Goal: Information Seeking & Learning: Learn about a topic

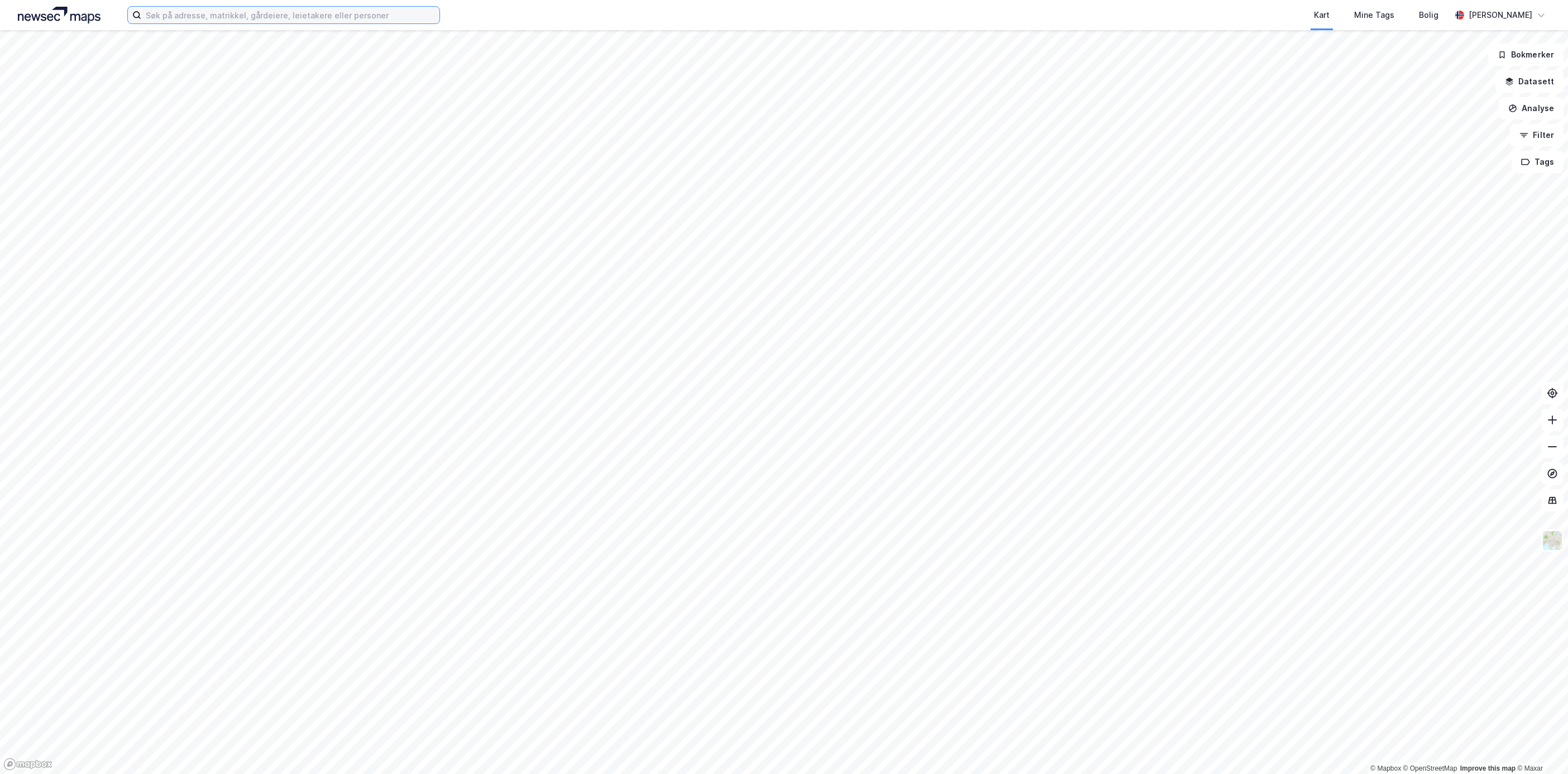
click at [202, 15] on input at bounding box center [290, 15] width 298 height 17
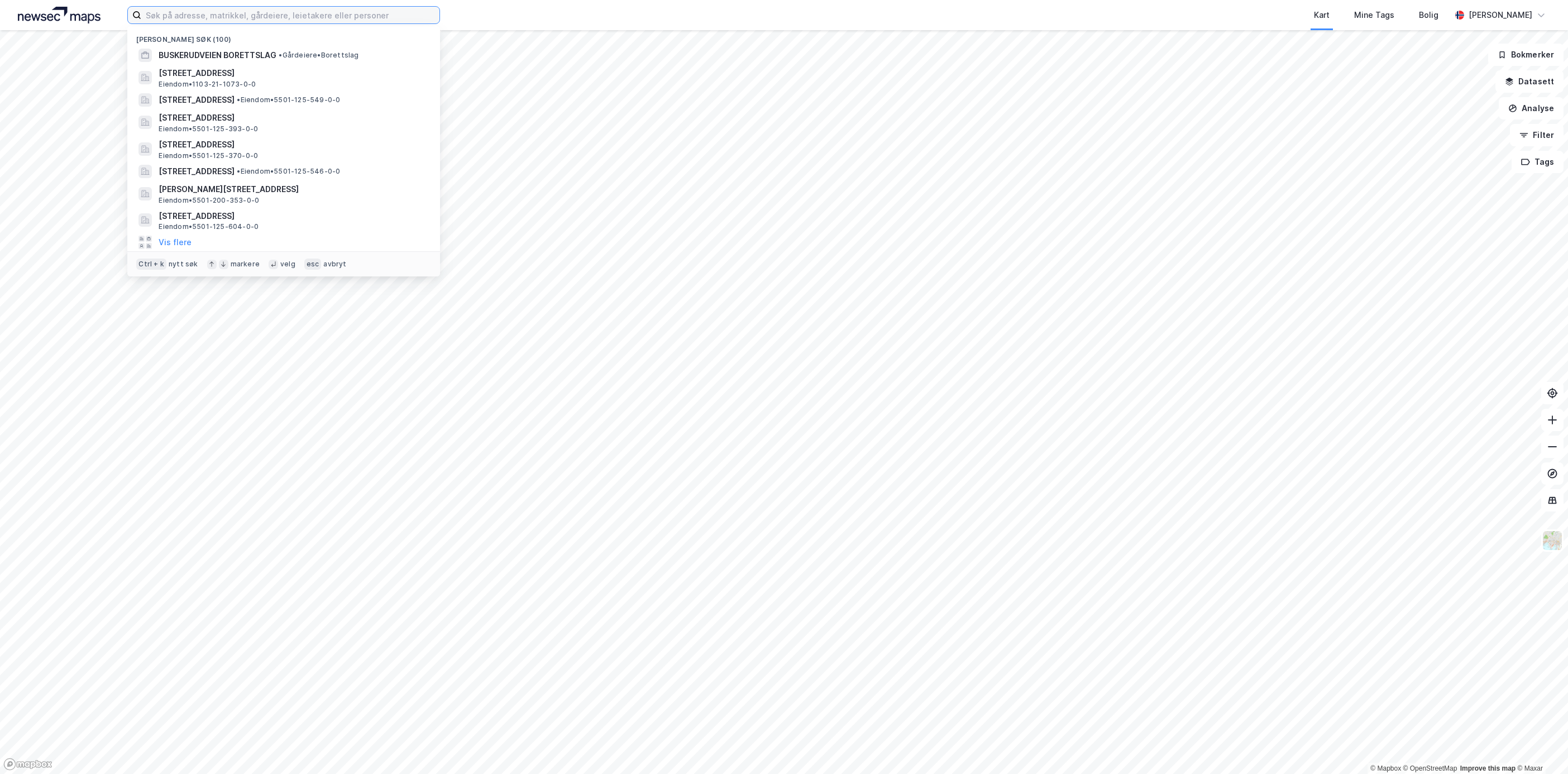
paste input "[STREET_ADDRESS]"
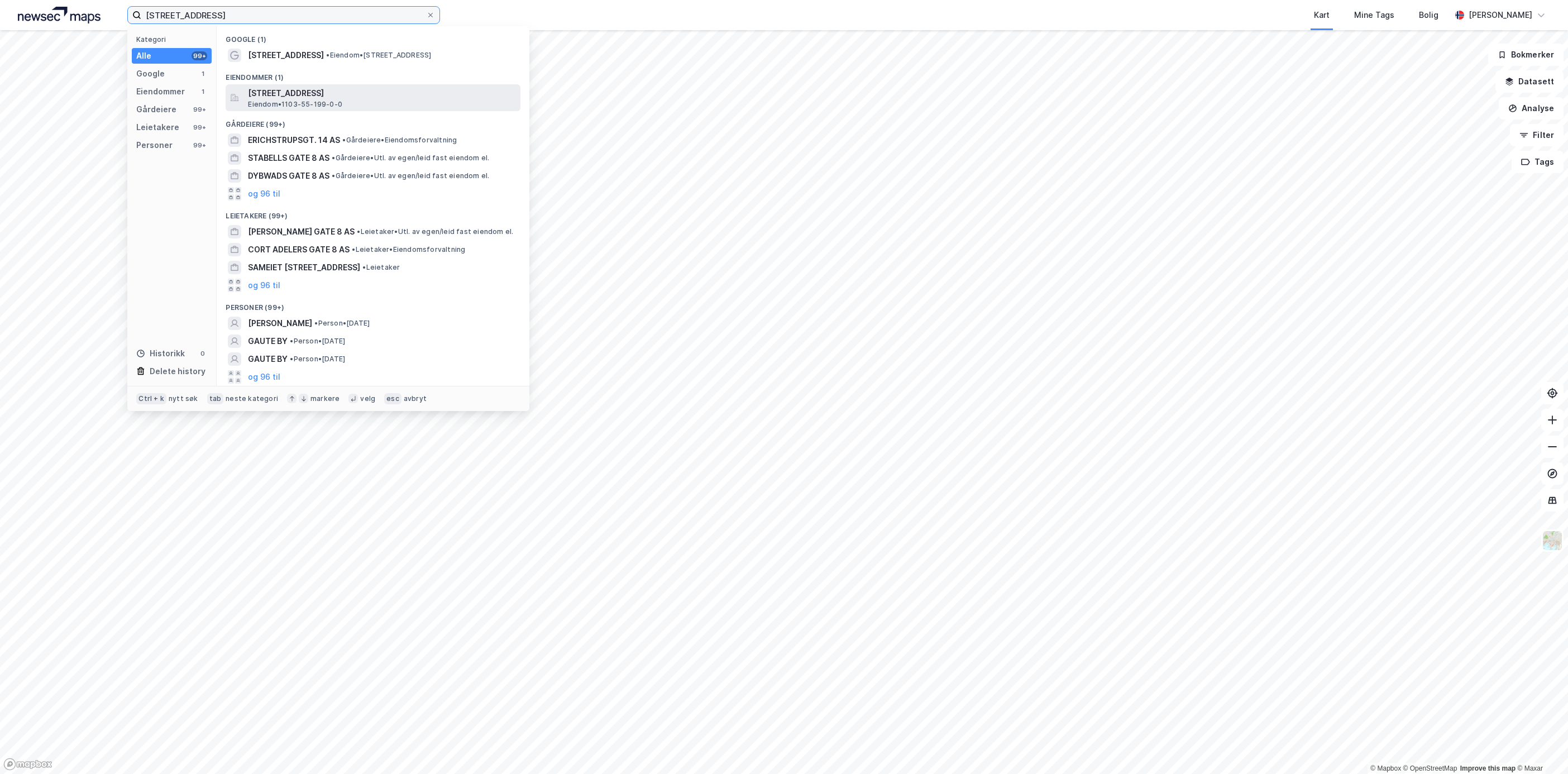
type input "[STREET_ADDRESS]"
click at [330, 89] on span "[STREET_ADDRESS]" at bounding box center [382, 93] width 268 height 14
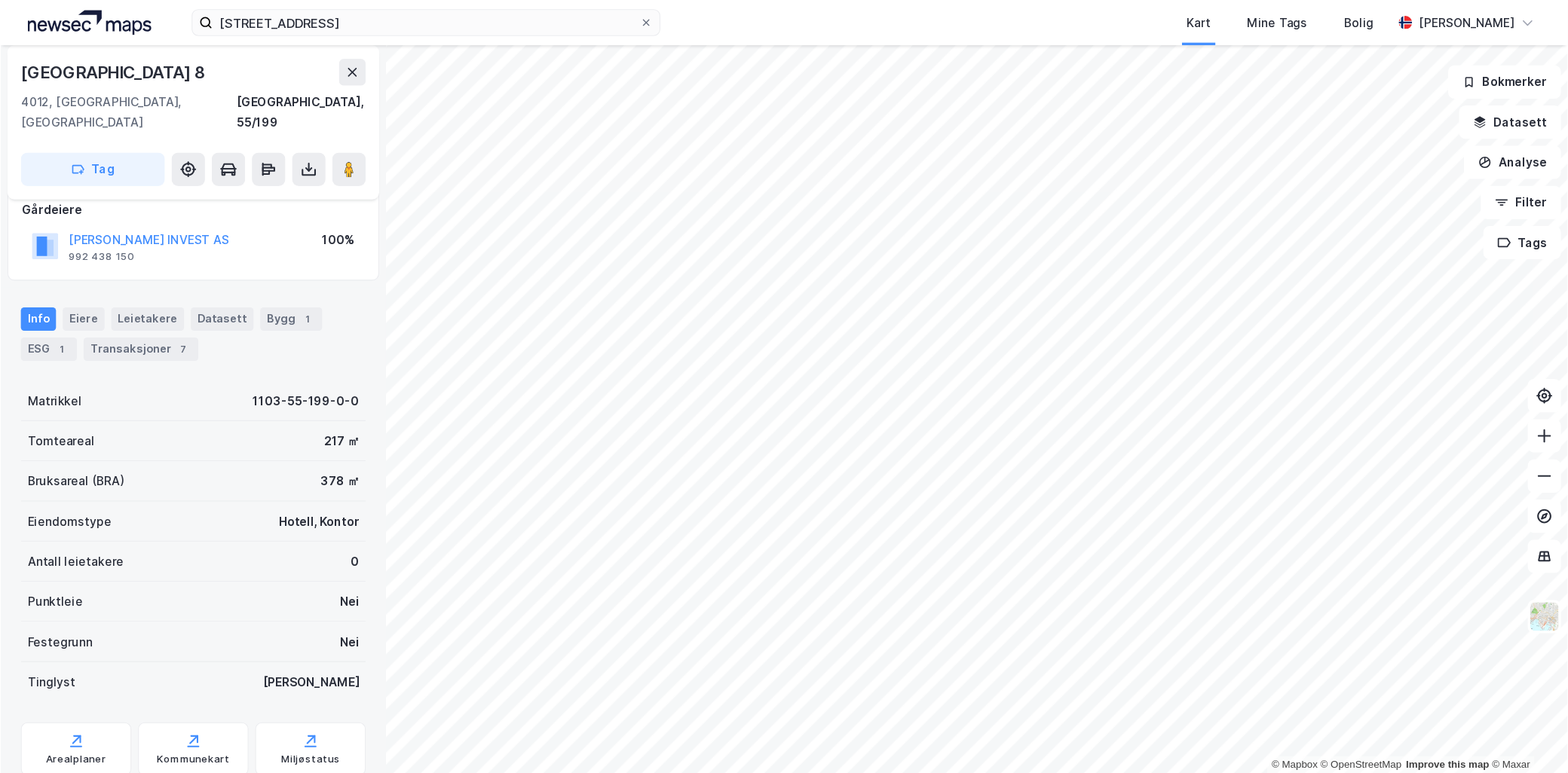
scroll to position [124, 0]
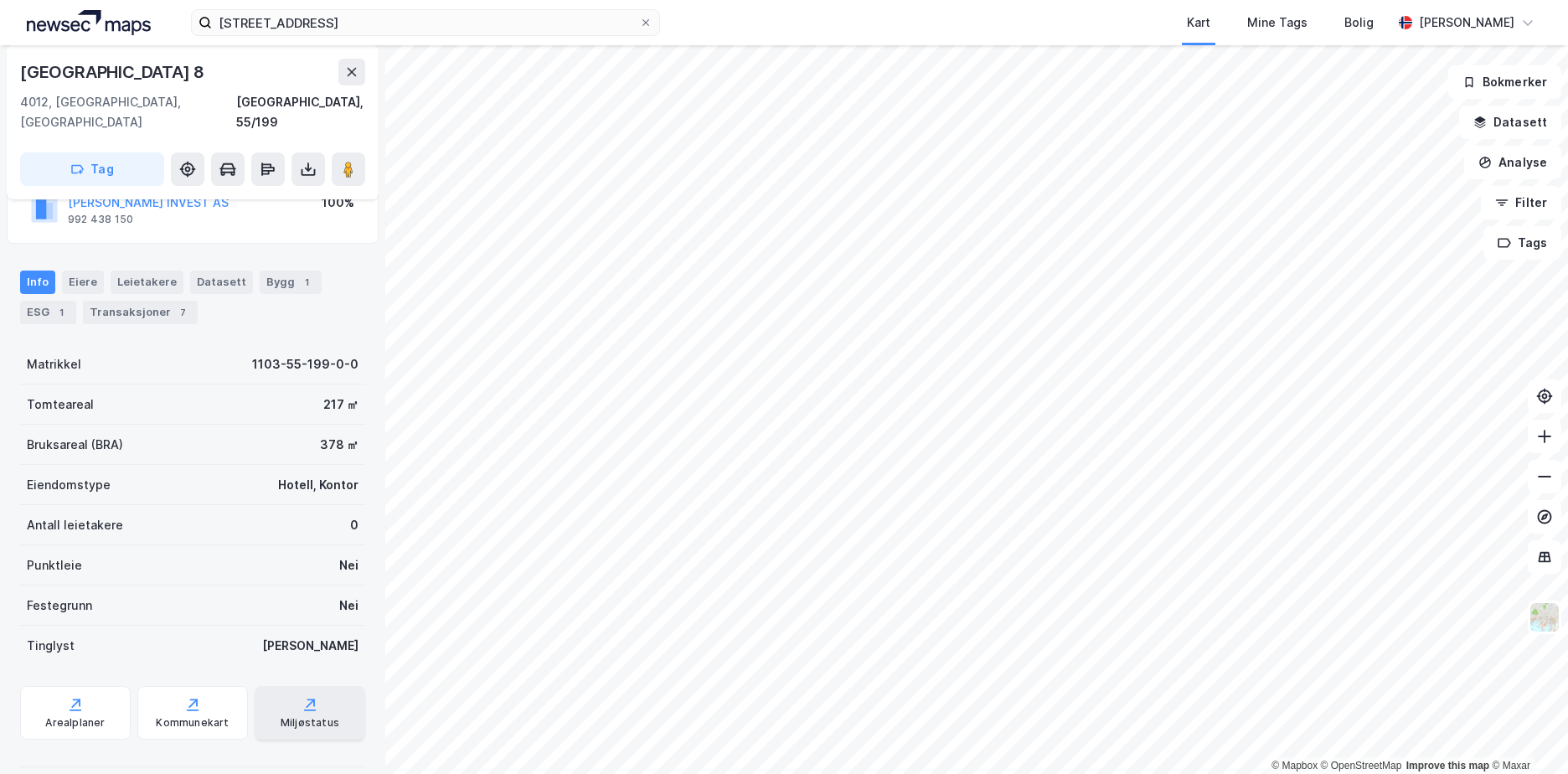
click at [291, 716] on div "Miljøstatus" at bounding box center [310, 723] width 59 height 14
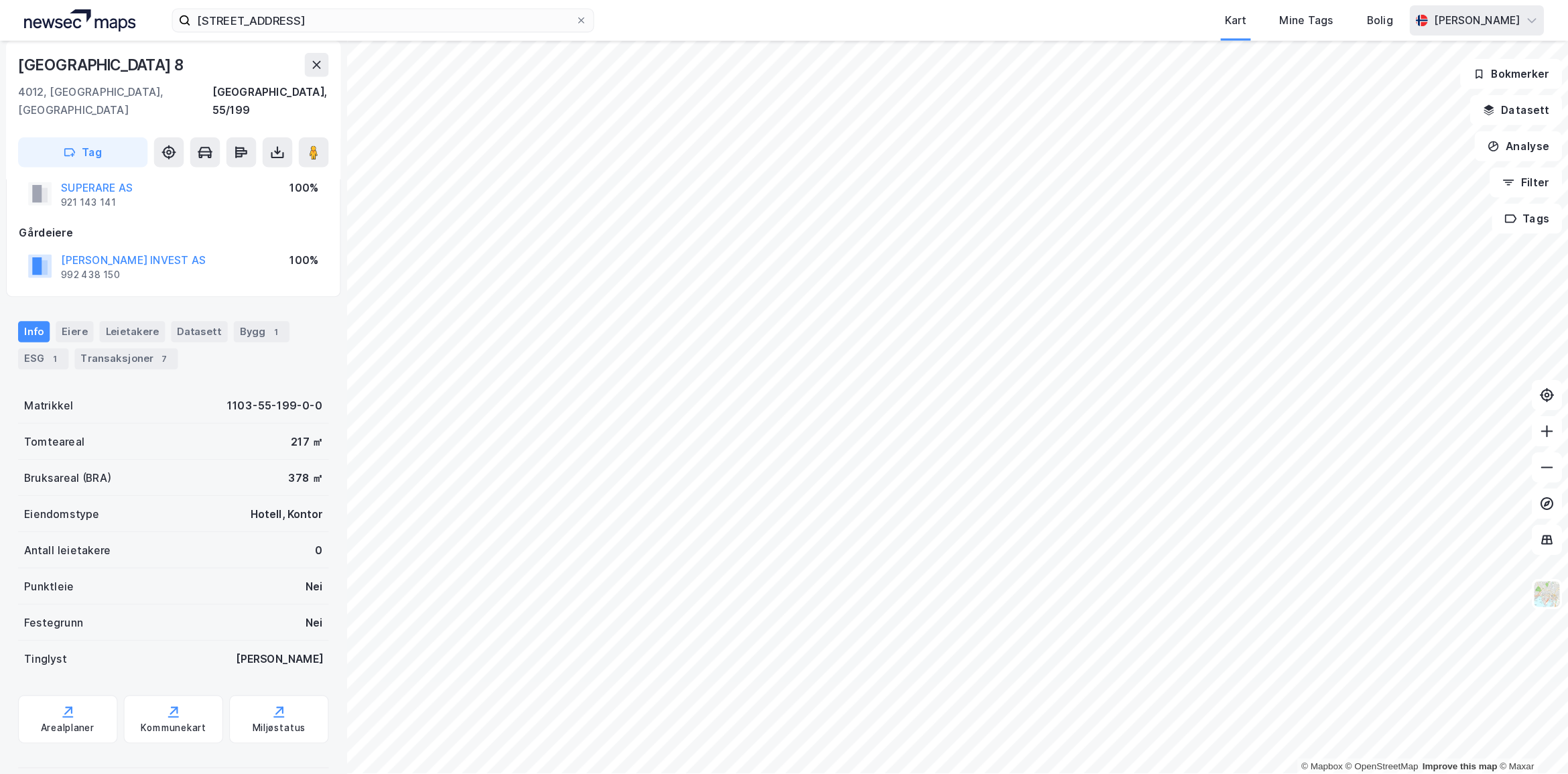
scroll to position [0, 0]
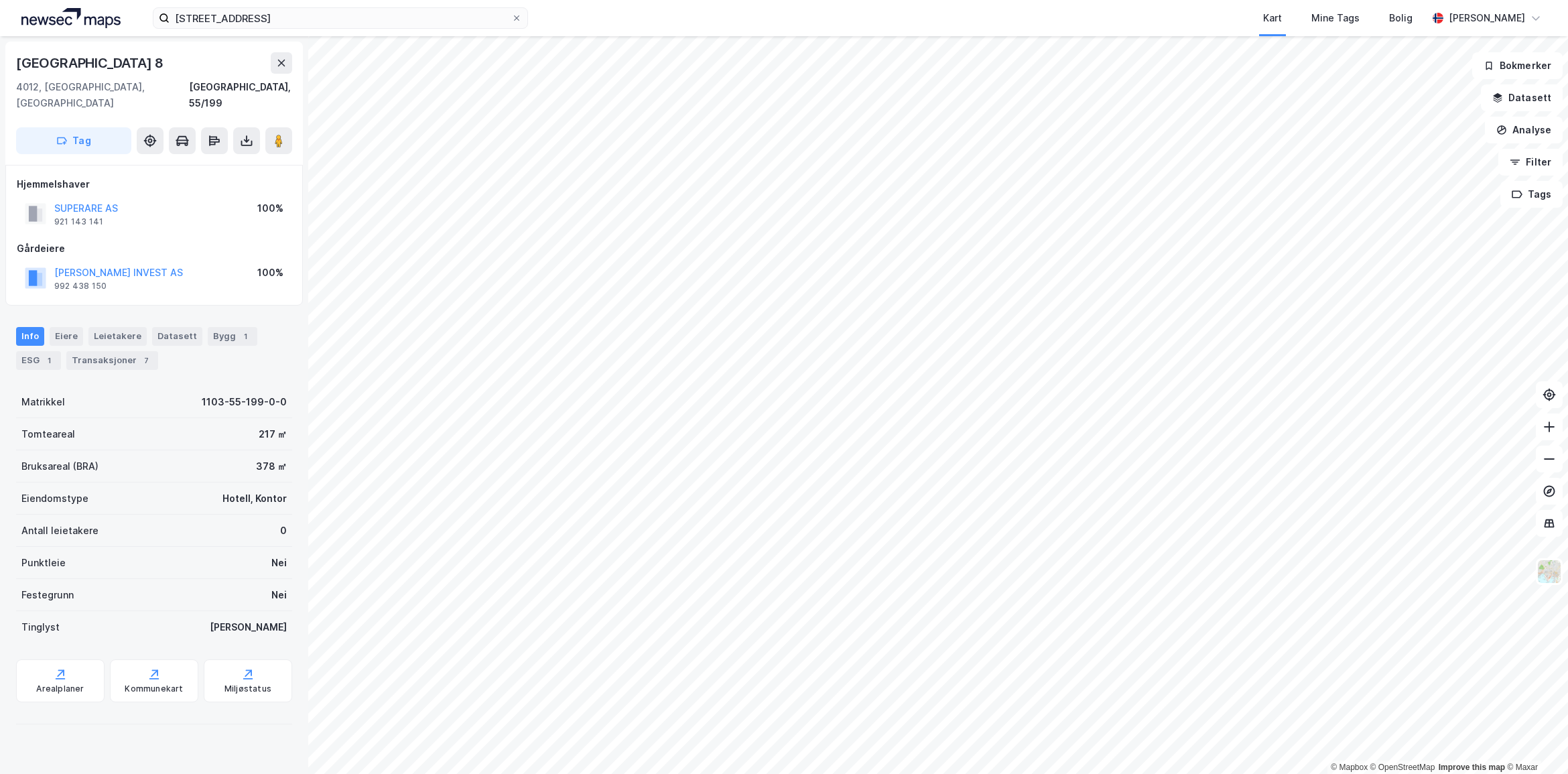
drag, startPoint x: 1205, startPoint y: 15, endPoint x: 182, endPoint y: 529, distance: 1144.9
click at [192, 722] on div "Erichstrups Gate 8 4012, Stavanger, Rogaland Stavanger, 55/199 Tag Hjemmelshave…" at bounding box center [154, 405] width 308 height 738
click at [45, 351] on div "ESG 1" at bounding box center [38, 361] width 45 height 19
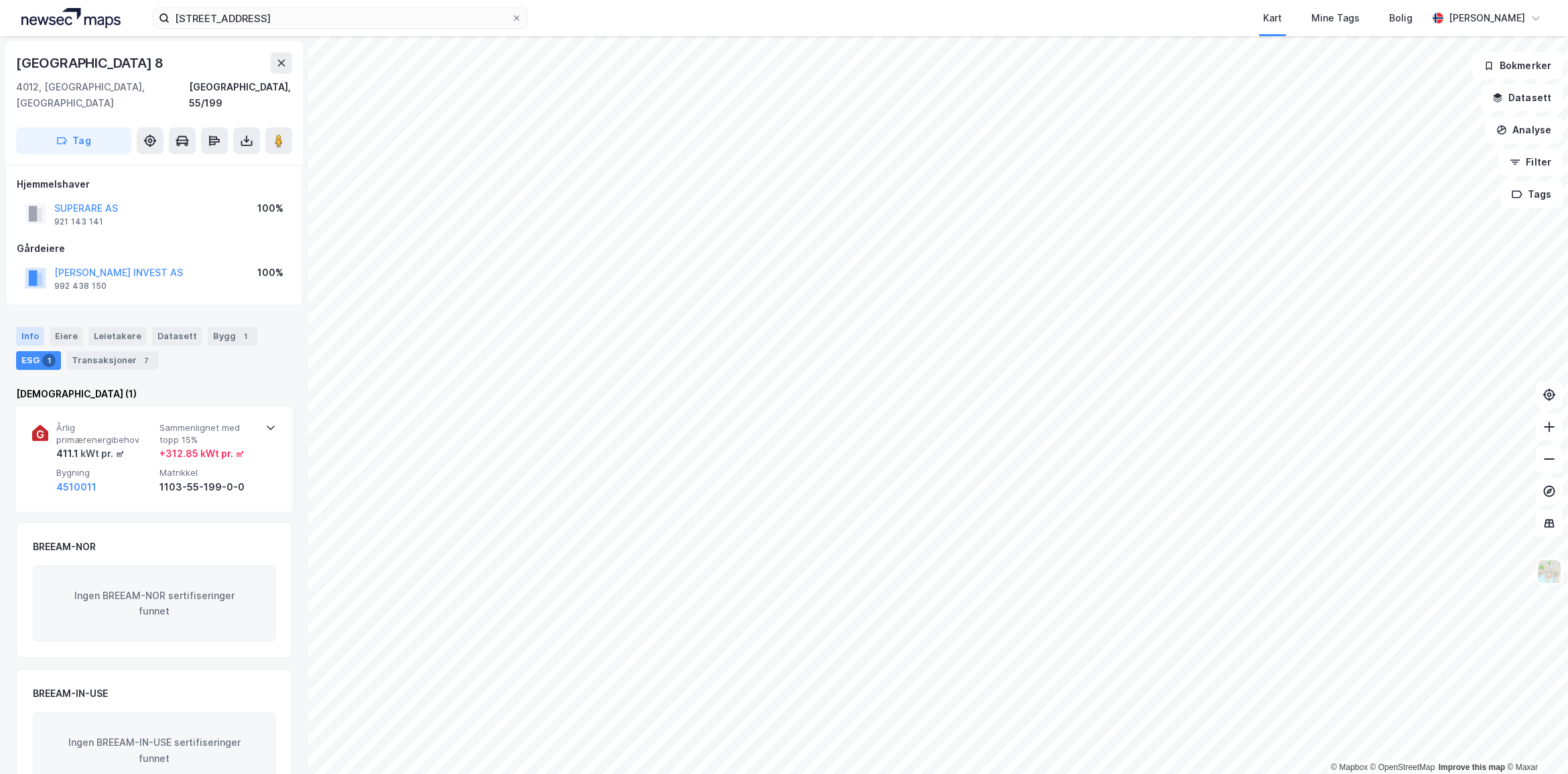
click at [34, 327] on div "Info" at bounding box center [31, 337] width 28 height 19
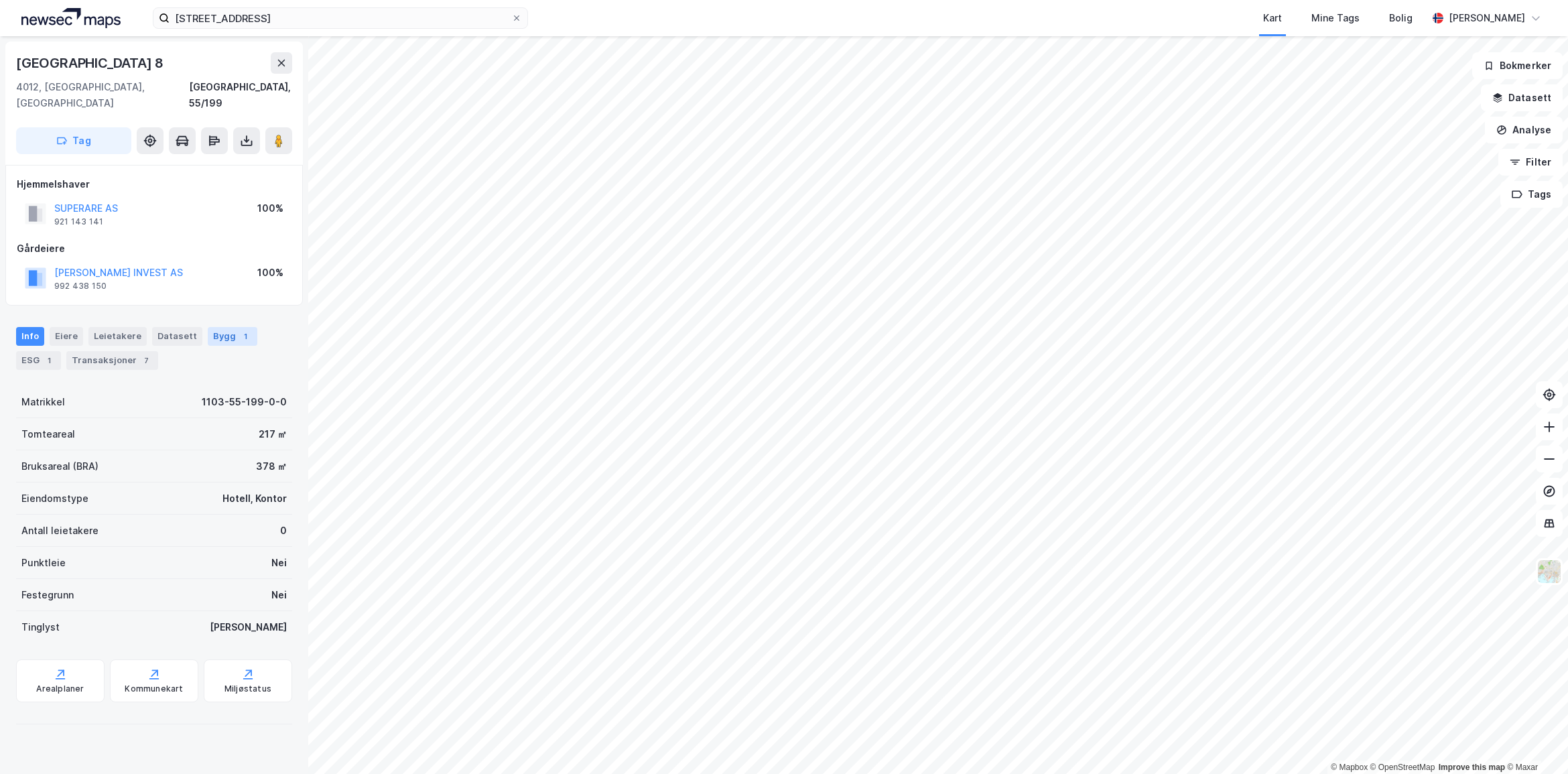
click at [212, 327] on div "Bygg 1" at bounding box center [232, 337] width 49 height 19
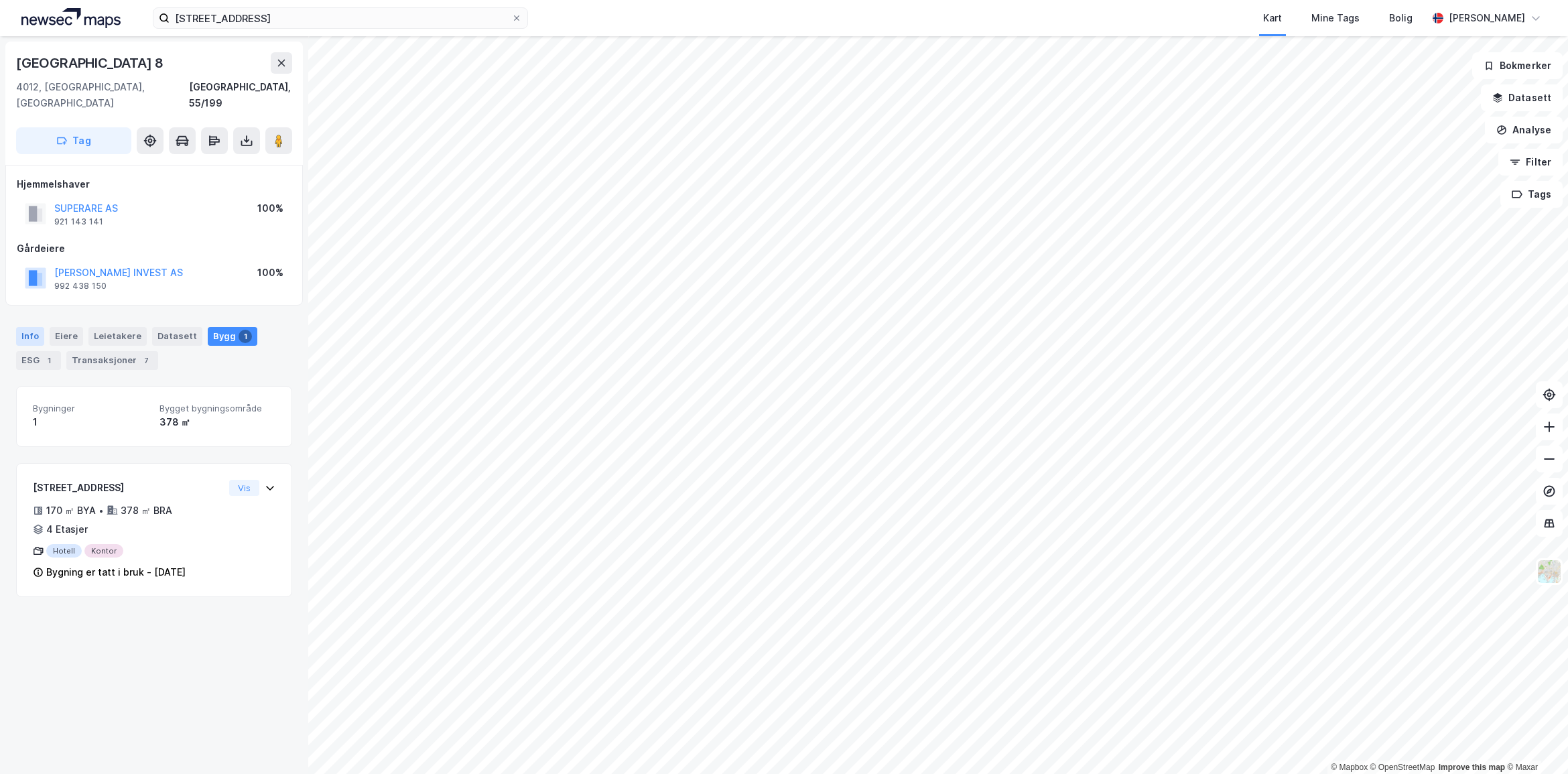
click at [32, 327] on div "Info" at bounding box center [31, 337] width 28 height 19
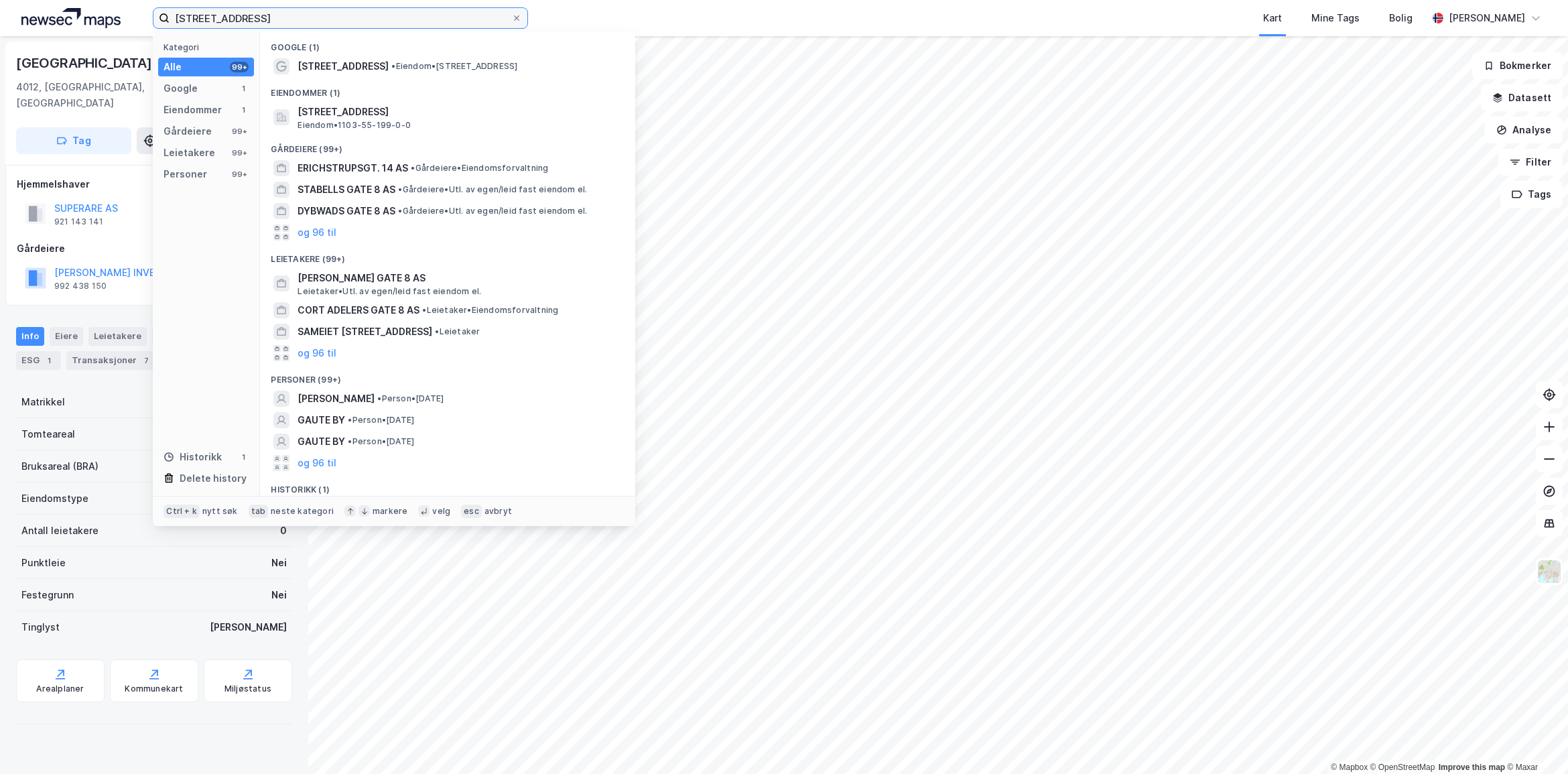
click at [439, 27] on input "[STREET_ADDRESS]" at bounding box center [341, 18] width 342 height 20
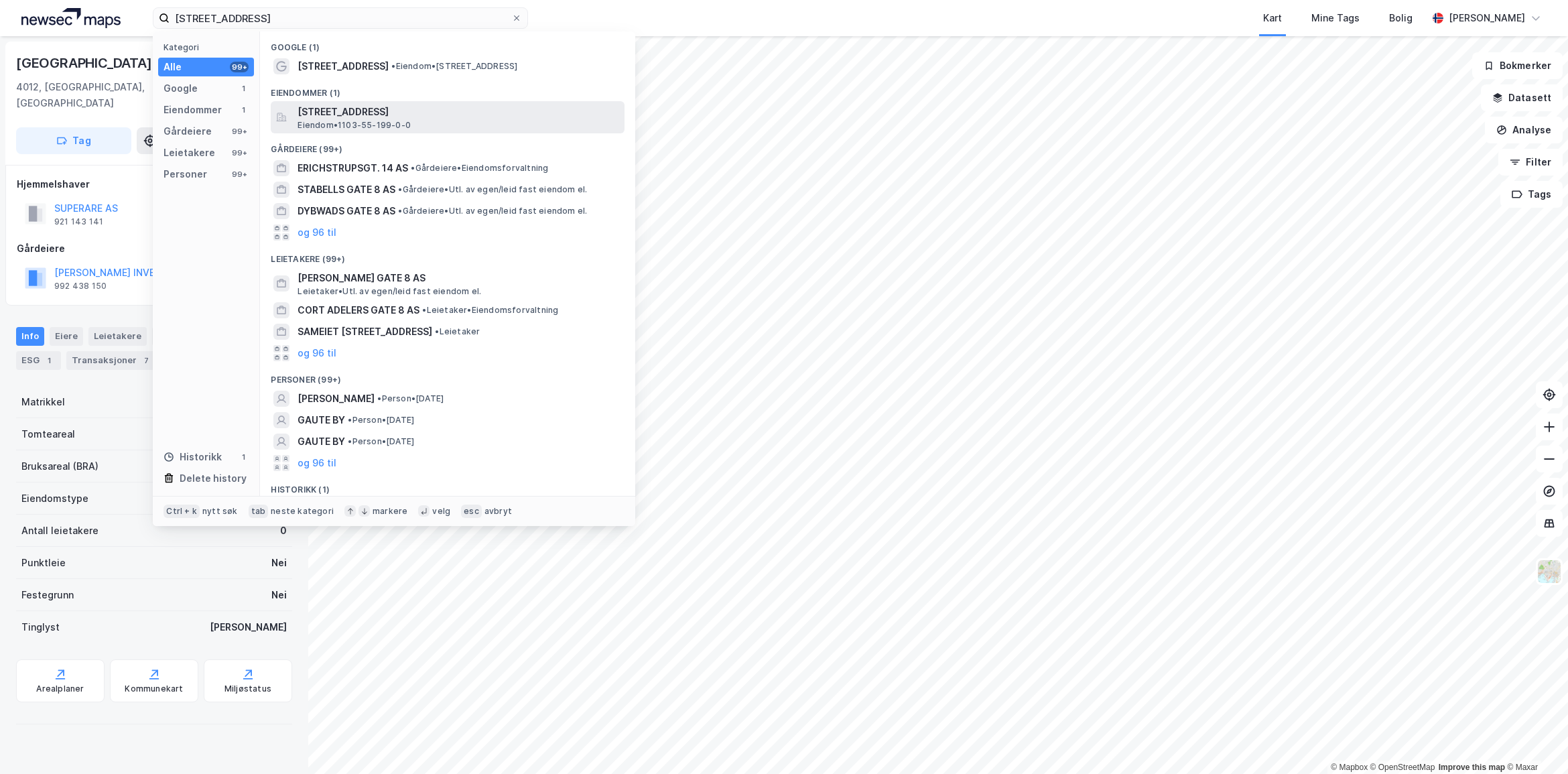
click at [449, 110] on span "[STREET_ADDRESS]" at bounding box center [458, 112] width 322 height 16
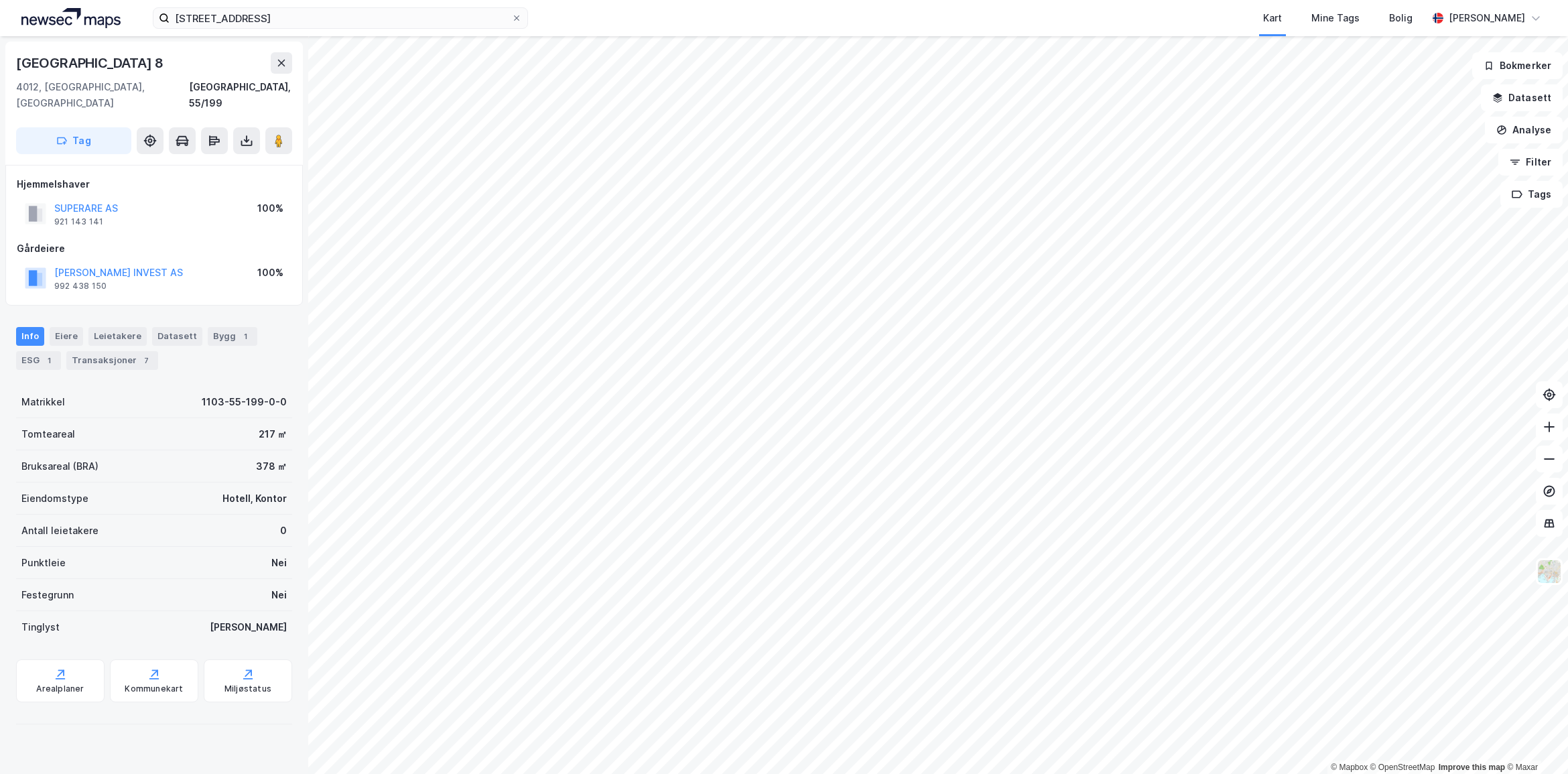
click at [64, 23] on img at bounding box center [70, 18] width 99 height 20
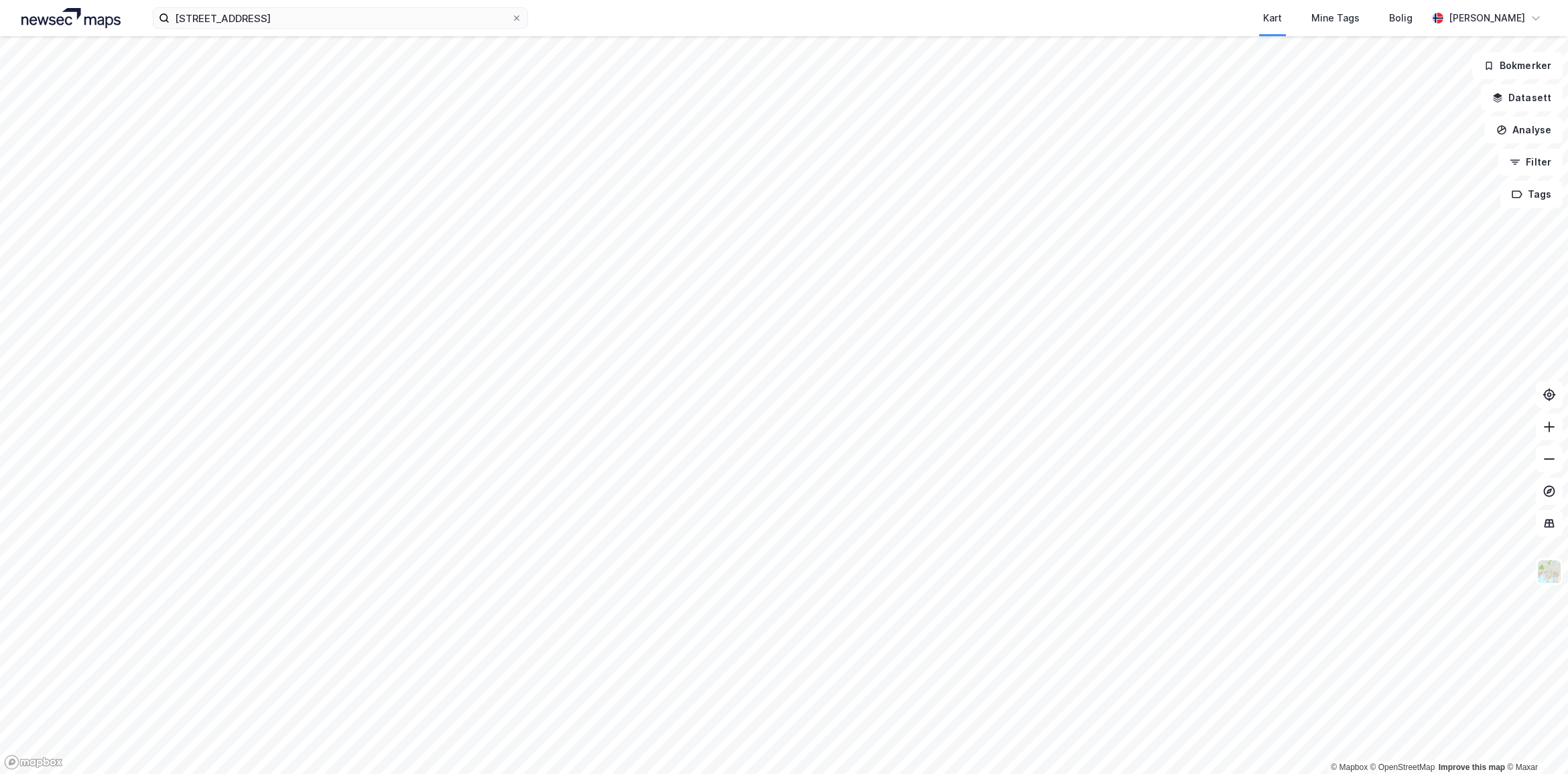
click at [119, 19] on img at bounding box center [70, 18] width 99 height 20
drag, startPoint x: 298, startPoint y: 16, endPoint x: 69, endPoint y: 14, distance: 229.0
click at [69, 14] on div "Erichstrups gate 8 Kart Mine Tags Bolig Astrid Napastaa" at bounding box center [784, 18] width 1568 height 36
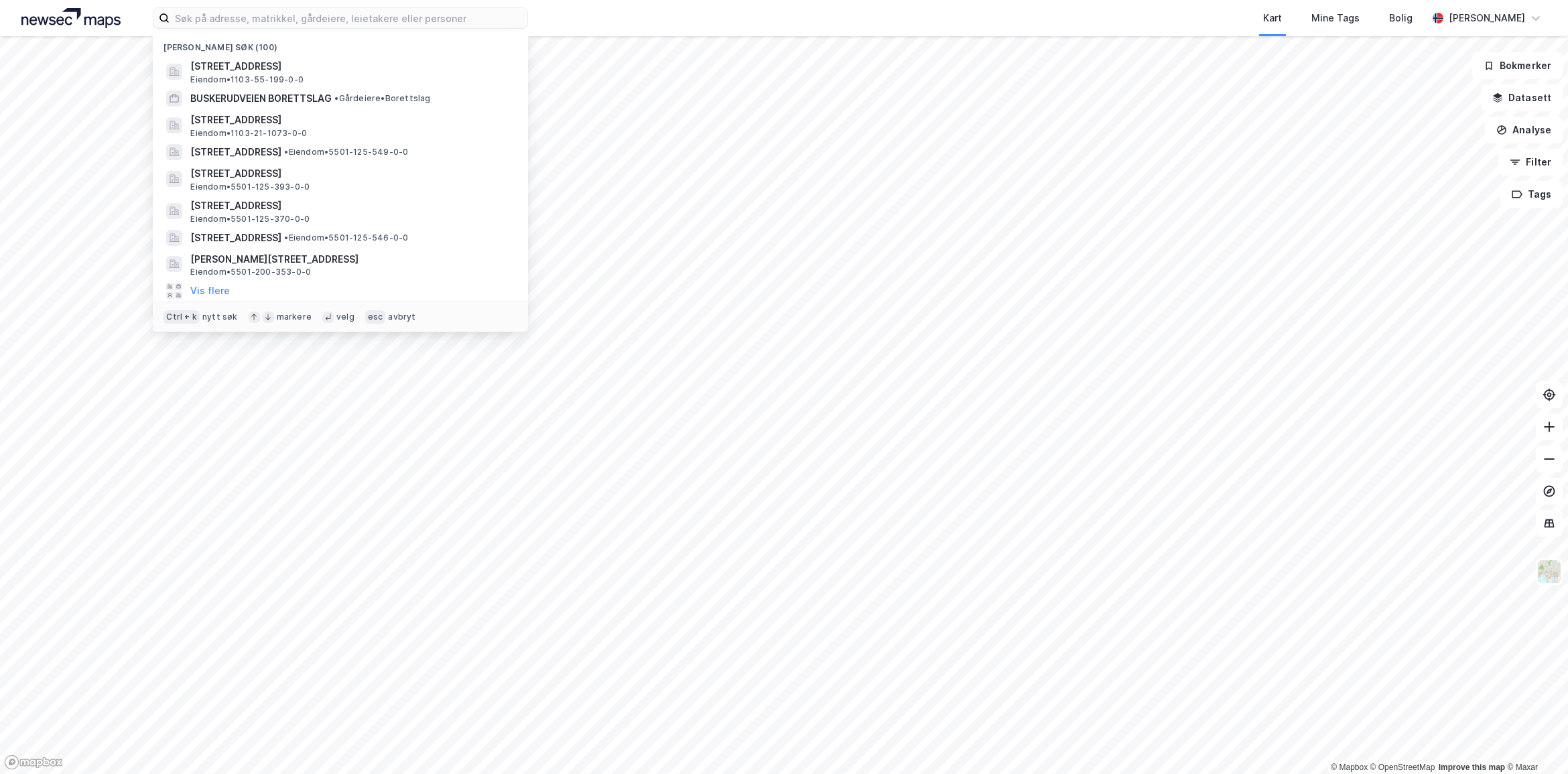
click at [97, 0] on div "Nylige søk (100) Erichstrups gate 8, 4012, STAVANGER, STAVANGER Eiendom • 1103-…" at bounding box center [784, 18] width 1568 height 36
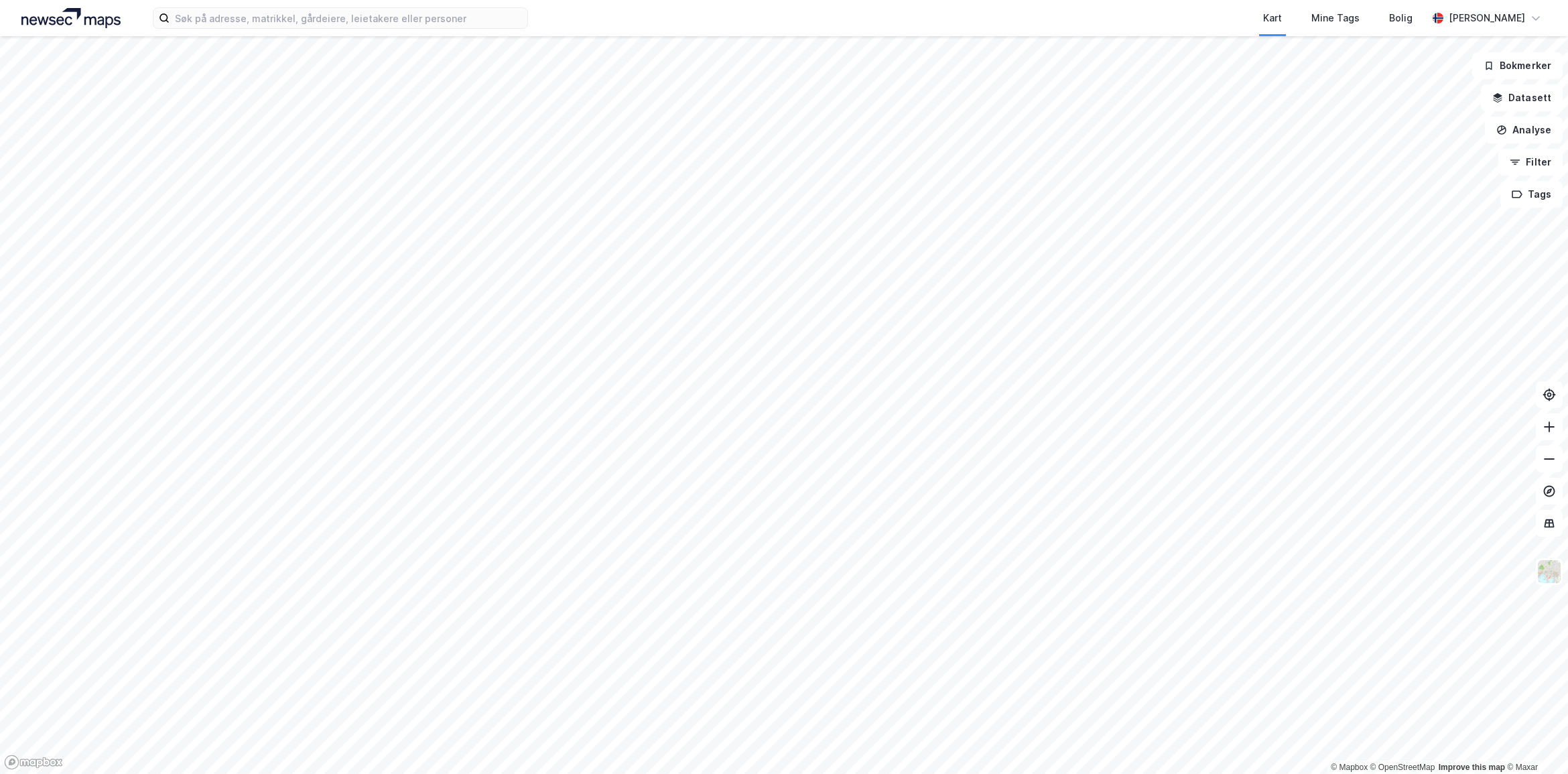
click at [106, 9] on img at bounding box center [70, 18] width 99 height 20
click at [226, 31] on div "Kart Mine Tags Bolig [PERSON_NAME]" at bounding box center [784, 18] width 1568 height 36
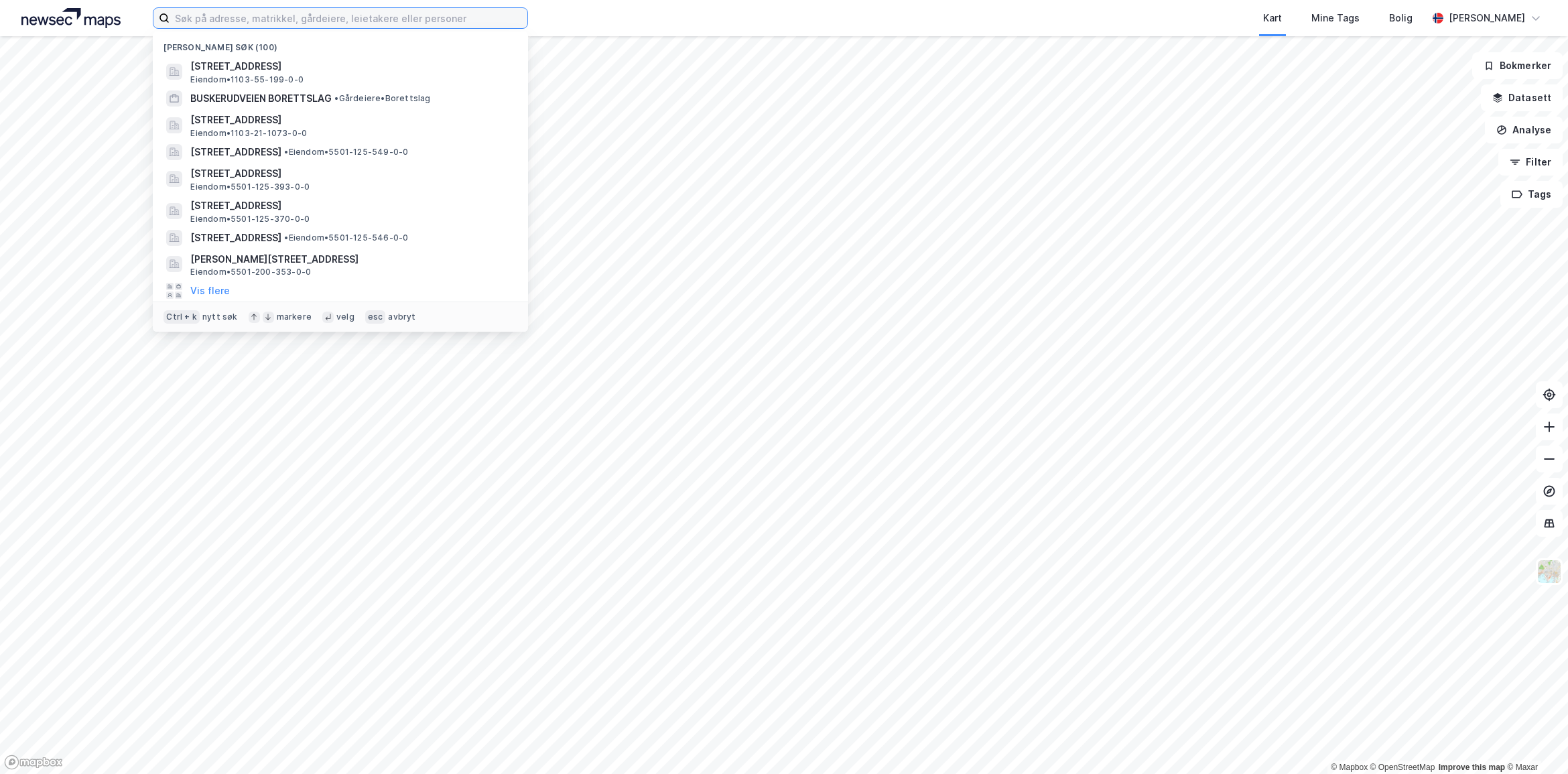
click at [211, 16] on input at bounding box center [348, 18] width 358 height 20
paste input "[STREET_ADDRESS]"
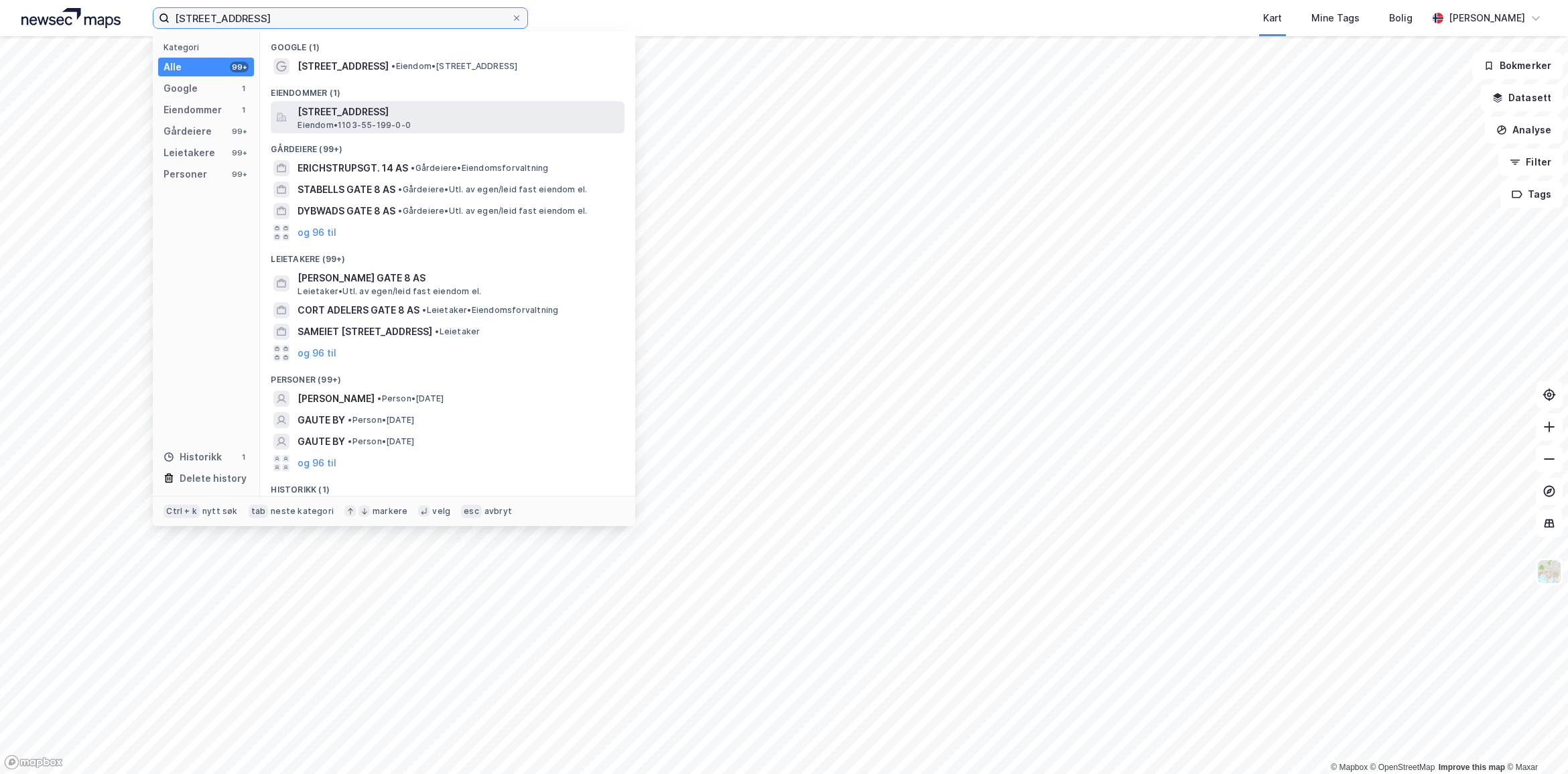
type input "[STREET_ADDRESS]"
click at [409, 115] on span "[STREET_ADDRESS]" at bounding box center [458, 112] width 322 height 16
